Goal: Check status: Check status

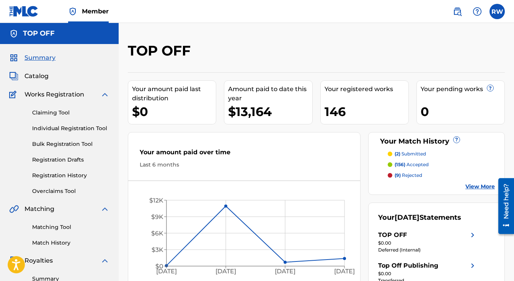
click at [414, 154] on p "(2) submitted" at bounding box center [410, 153] width 31 height 7
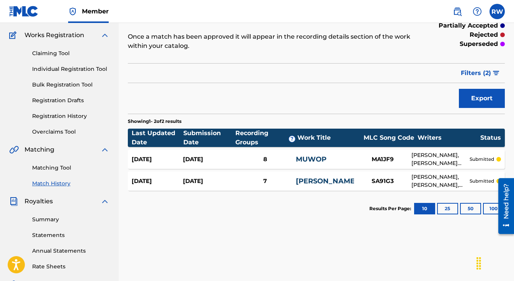
scroll to position [108, 0]
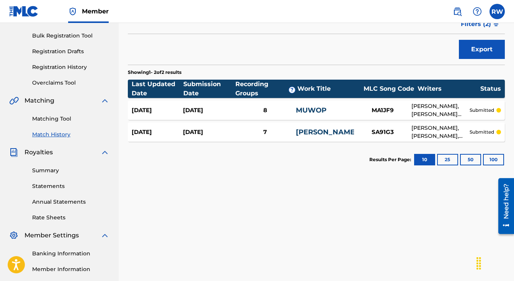
click at [50, 170] on link "Summary" at bounding box center [70, 171] width 77 height 8
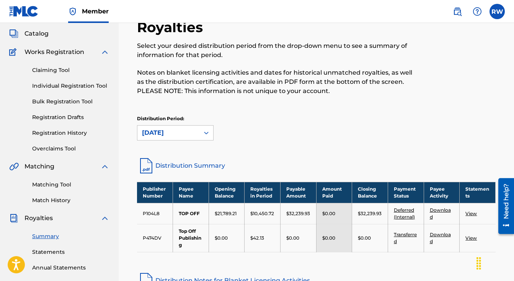
scroll to position [44, 0]
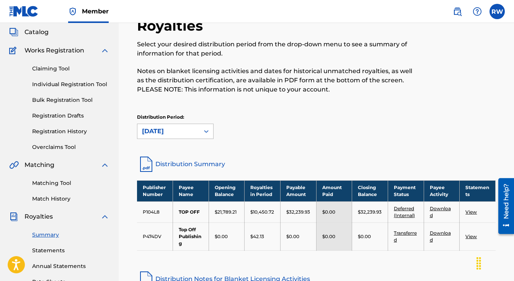
click at [210, 135] on div at bounding box center [206, 131] width 14 height 14
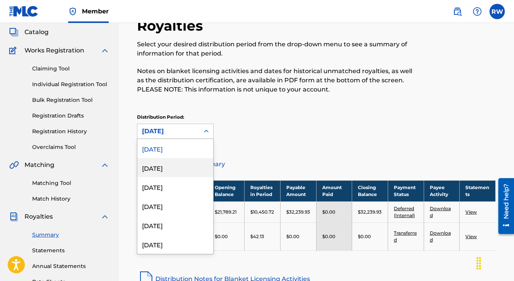
click at [185, 163] on div "[DATE]" at bounding box center [175, 167] width 76 height 19
click at [183, 132] on div "[DATE]" at bounding box center [168, 131] width 53 height 9
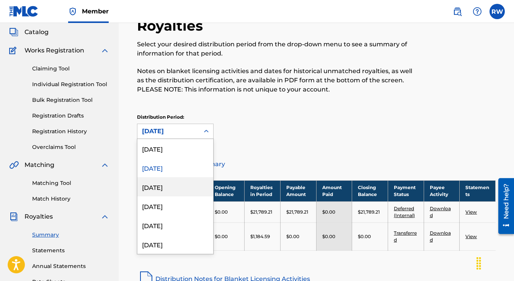
click at [183, 188] on div "[DATE]" at bounding box center [175, 186] width 76 height 19
click at [171, 131] on div "[DATE]" at bounding box center [168, 131] width 53 height 9
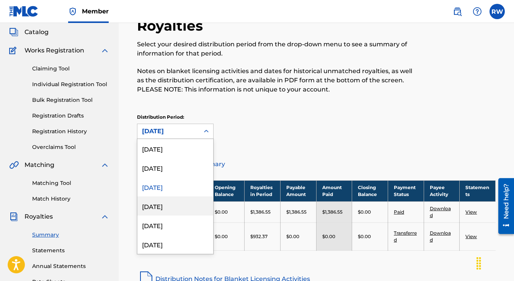
click at [176, 209] on div "[DATE]" at bounding box center [175, 205] width 76 height 19
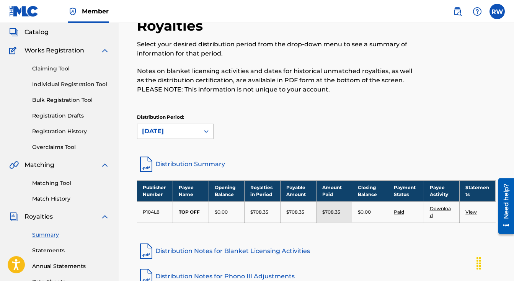
click at [175, 137] on div "[DATE]" at bounding box center [168, 131] width 62 height 15
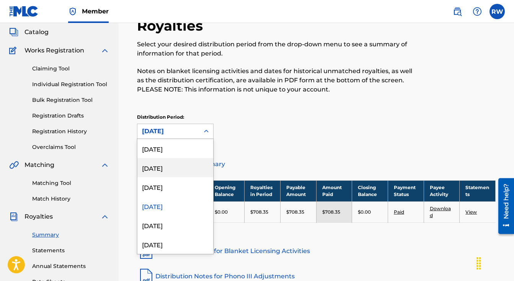
click at [174, 165] on div "[DATE]" at bounding box center [175, 167] width 76 height 19
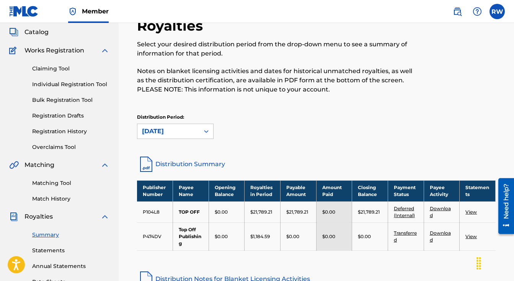
scroll to position [0, 0]
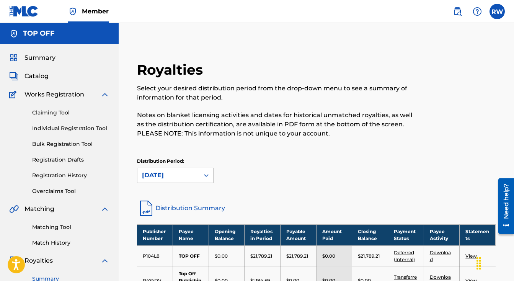
click at [173, 179] on div "option [DATE], selected. Select is focused , press Down to open the menu, [DATE]" at bounding box center [175, 175] width 77 height 15
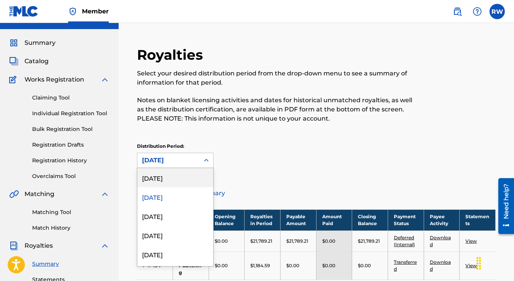
scroll to position [17, 0]
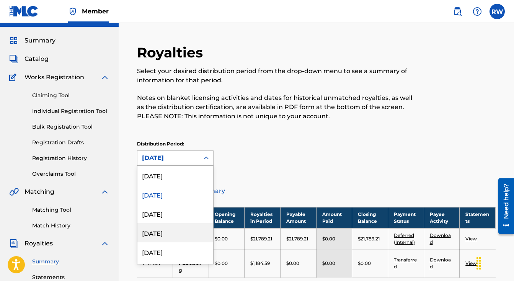
click at [162, 231] on div "[DATE]" at bounding box center [175, 232] width 76 height 19
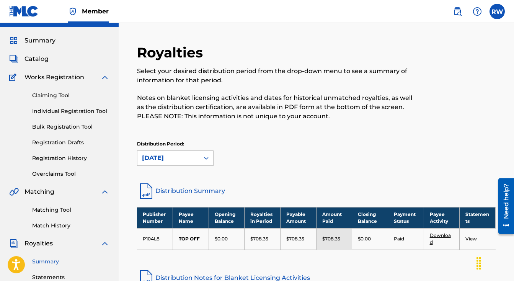
click at [187, 157] on div "[DATE]" at bounding box center [168, 158] width 53 height 9
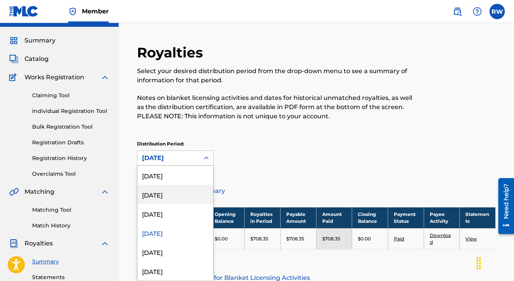
click at [176, 201] on div "[DATE]" at bounding box center [175, 194] width 76 height 19
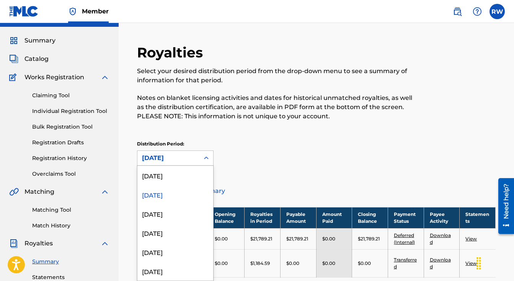
click at [183, 154] on div "[DATE]" at bounding box center [168, 158] width 53 height 9
click at [177, 170] on div "[DATE]" at bounding box center [175, 175] width 76 height 19
